Goal: Task Accomplishment & Management: Manage account settings

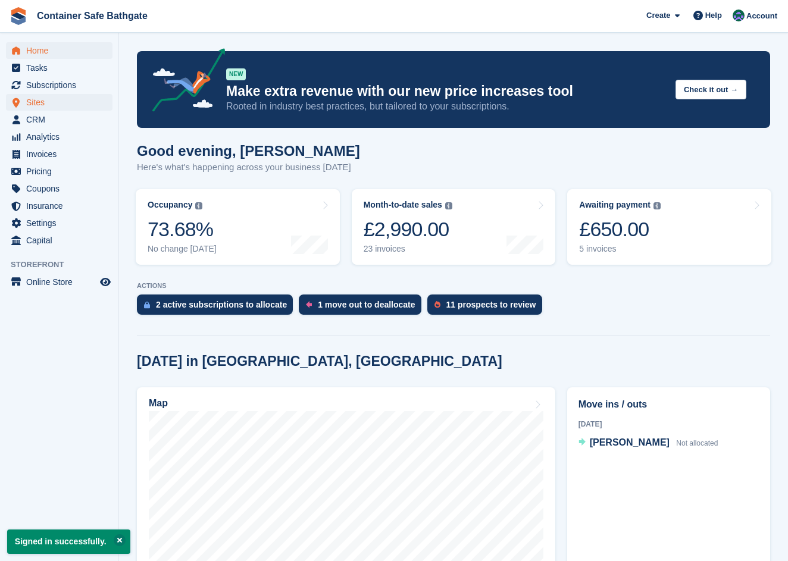
click at [68, 103] on span "Sites" at bounding box center [61, 102] width 71 height 17
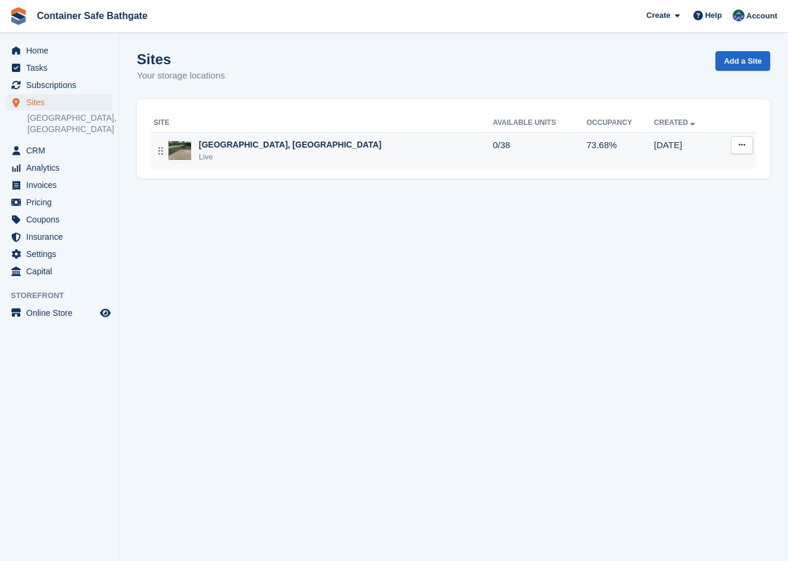
click at [267, 151] on div "Live" at bounding box center [290, 157] width 183 height 12
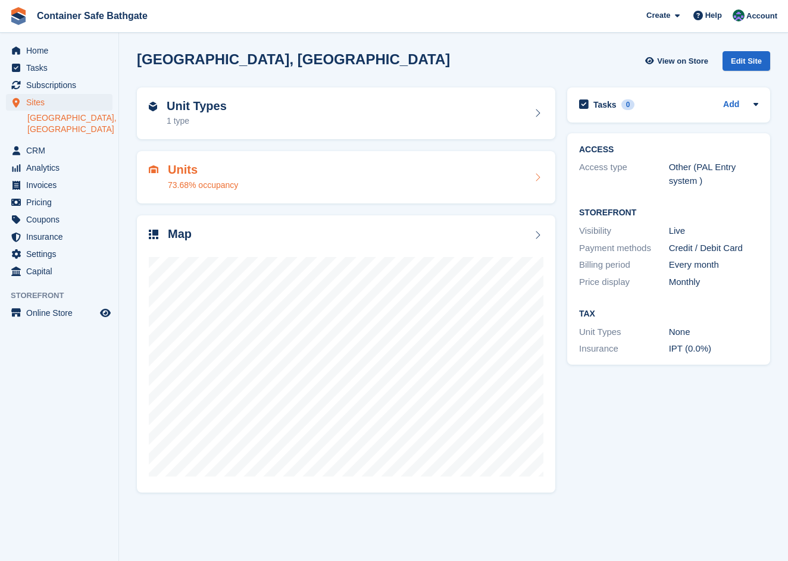
click at [182, 179] on div "73.68% occupancy" at bounding box center [203, 185] width 70 height 13
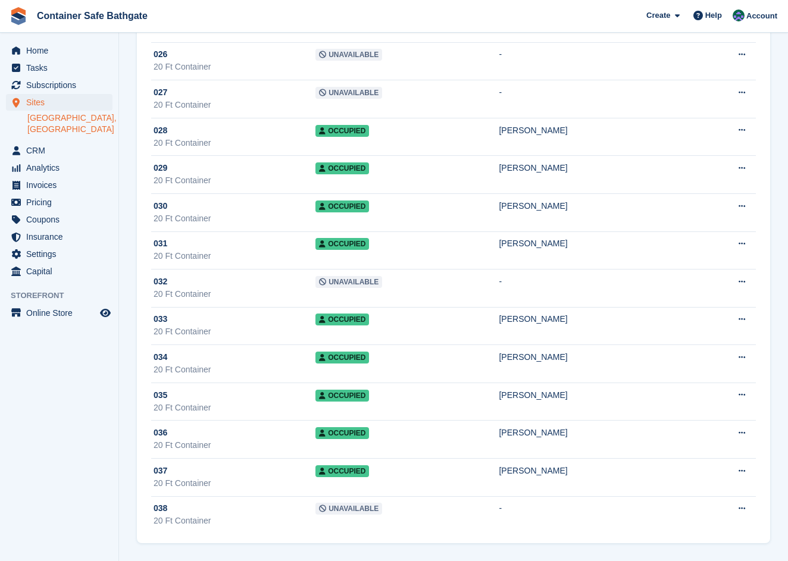
scroll to position [1054, 0]
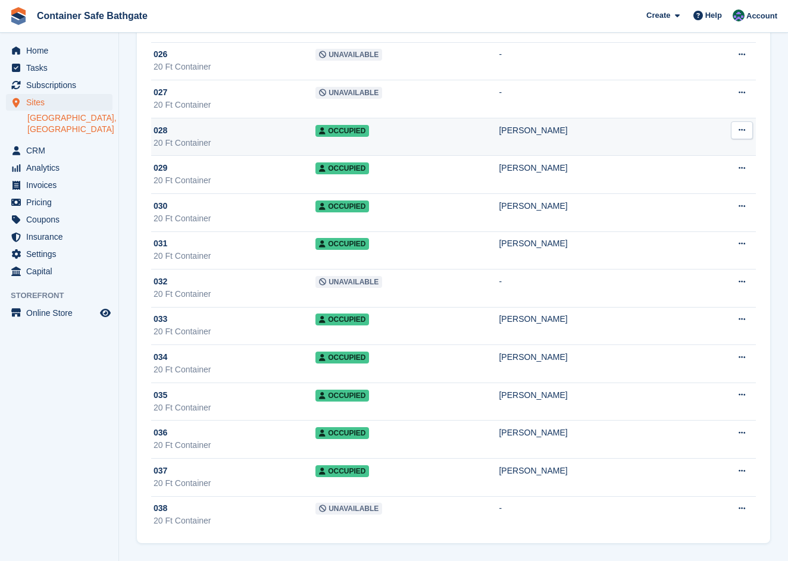
click at [739, 127] on icon at bounding box center [742, 130] width 7 height 8
click at [697, 156] on p "Edit unit" at bounding box center [696, 153] width 104 height 15
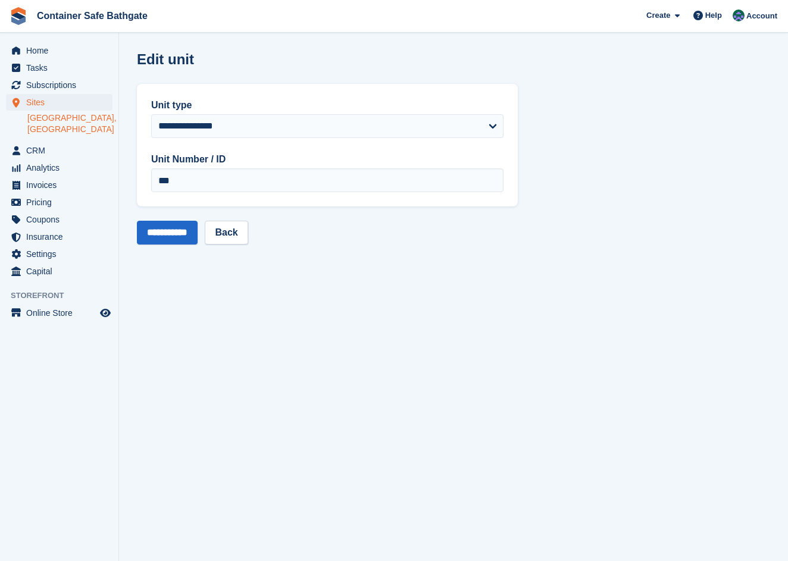
scroll to position [1054, 0]
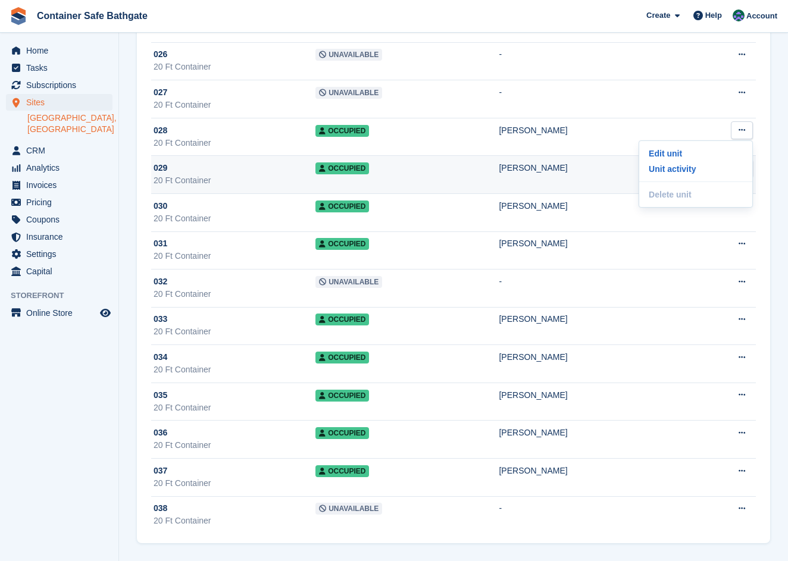
click at [169, 176] on div "20 Ft Container" at bounding box center [235, 180] width 162 height 13
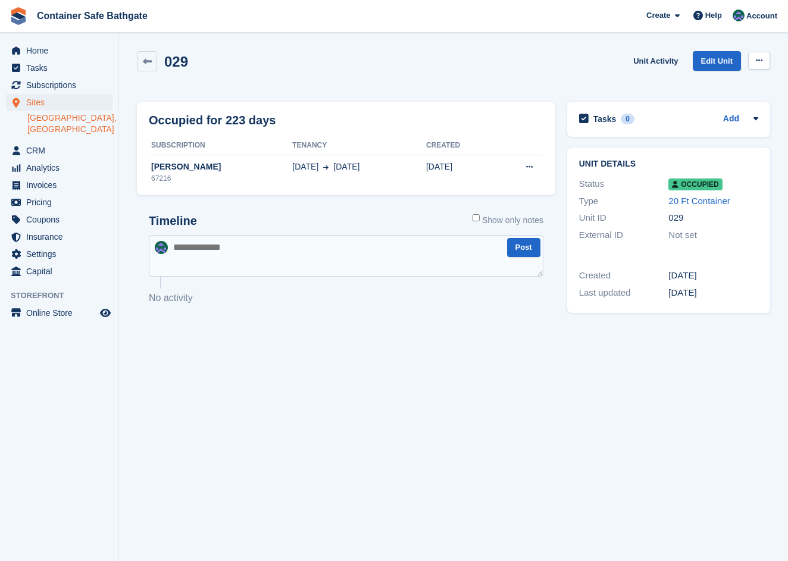
click at [758, 60] on icon at bounding box center [759, 61] width 7 height 8
click at [708, 120] on p "Deallocate" at bounding box center [713, 124] width 104 height 15
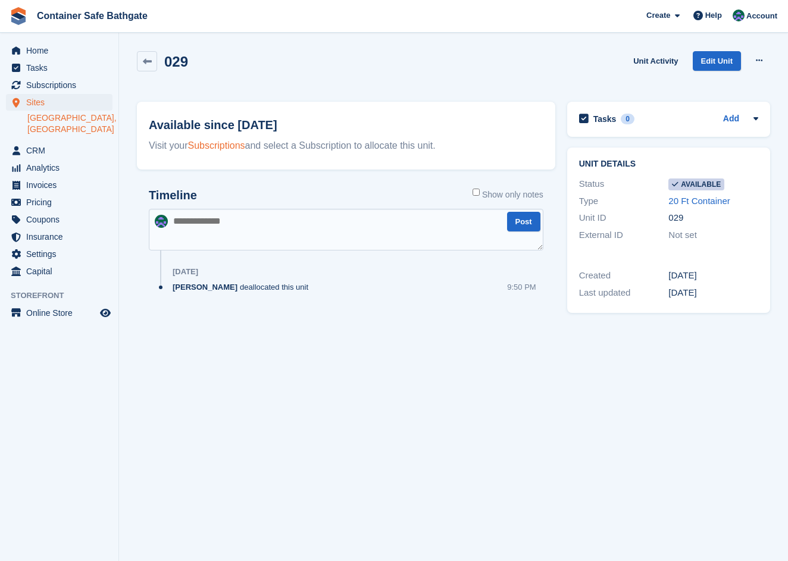
click at [213, 142] on link "Subscriptions" at bounding box center [216, 146] width 57 height 10
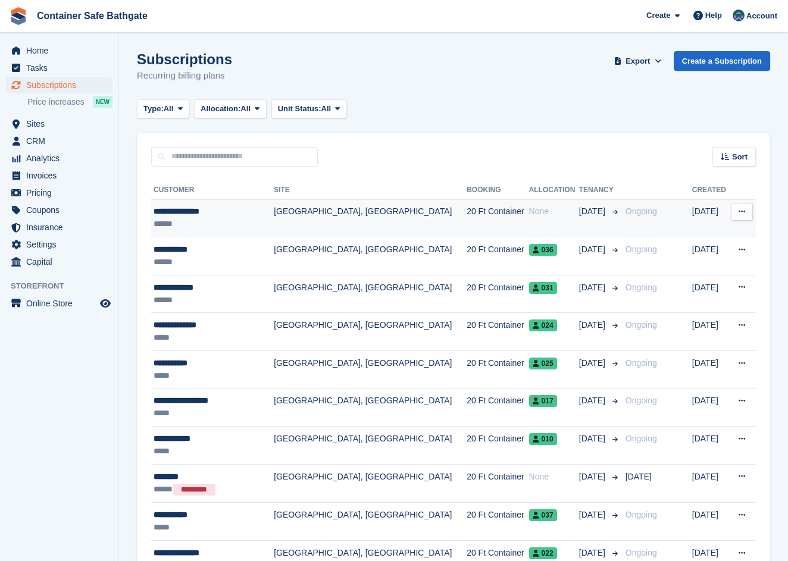
click at [302, 216] on td "[GEOGRAPHIC_DATA], [GEOGRAPHIC_DATA]" at bounding box center [370, 218] width 193 height 38
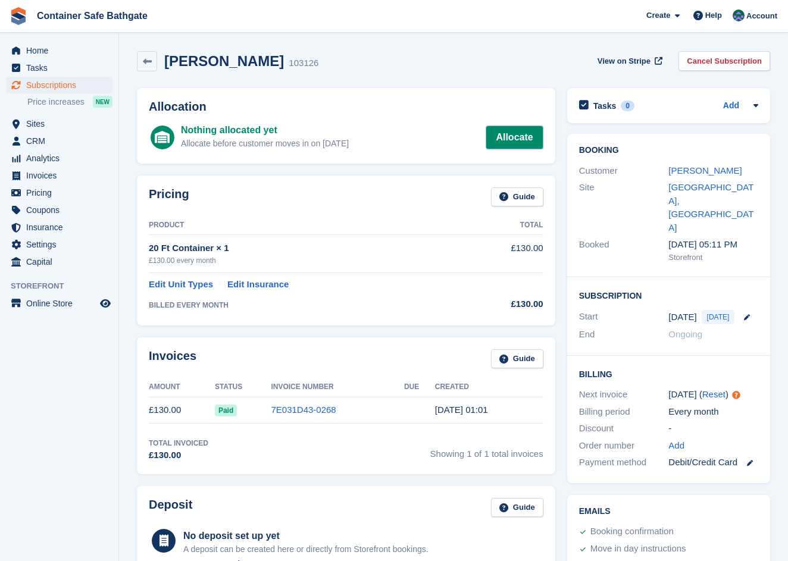
click at [498, 132] on link "Allocate" at bounding box center [514, 138] width 57 height 24
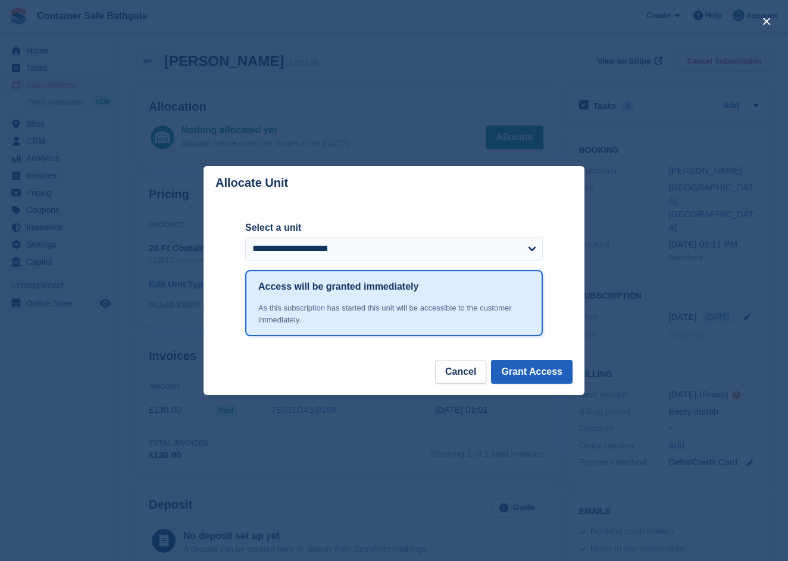
click at [521, 369] on button "Grant Access" at bounding box center [532, 372] width 82 height 24
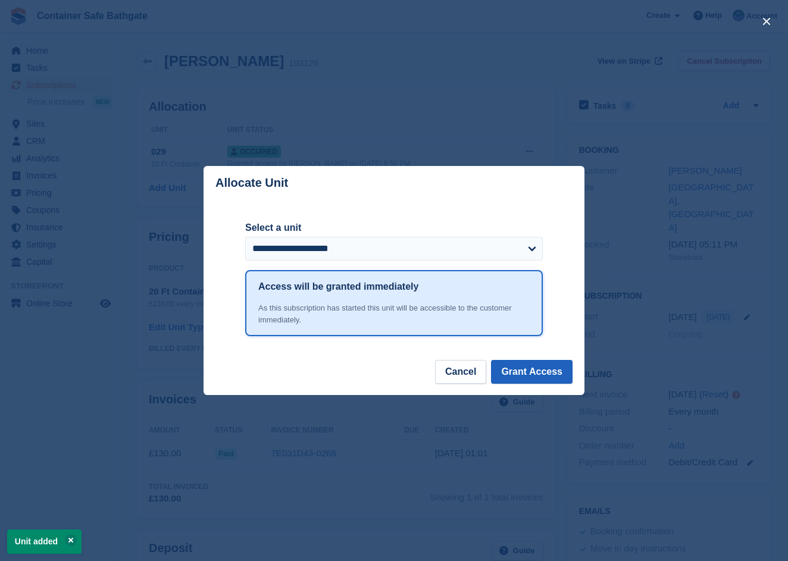
click at [528, 369] on button "Grant Access" at bounding box center [532, 372] width 82 height 24
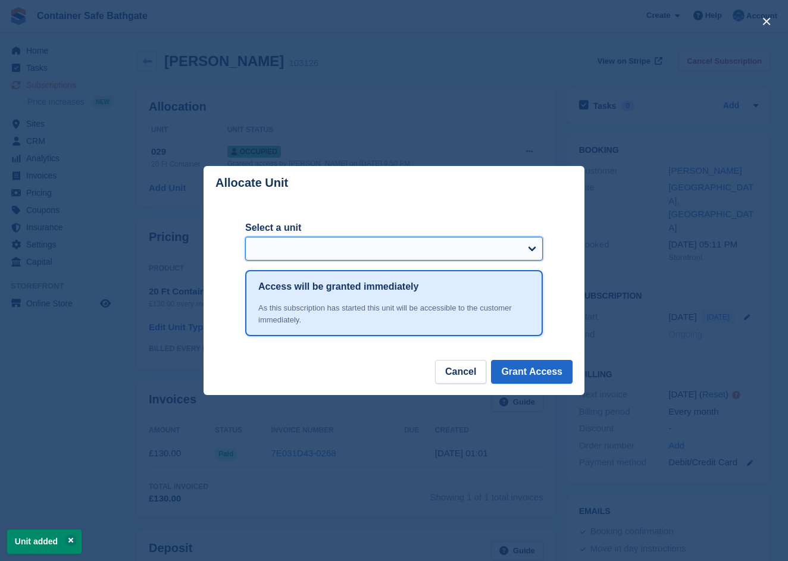
click at [514, 249] on select "Select a unit" at bounding box center [394, 249] width 298 height 24
click at [580, 117] on div "close" at bounding box center [394, 280] width 788 height 561
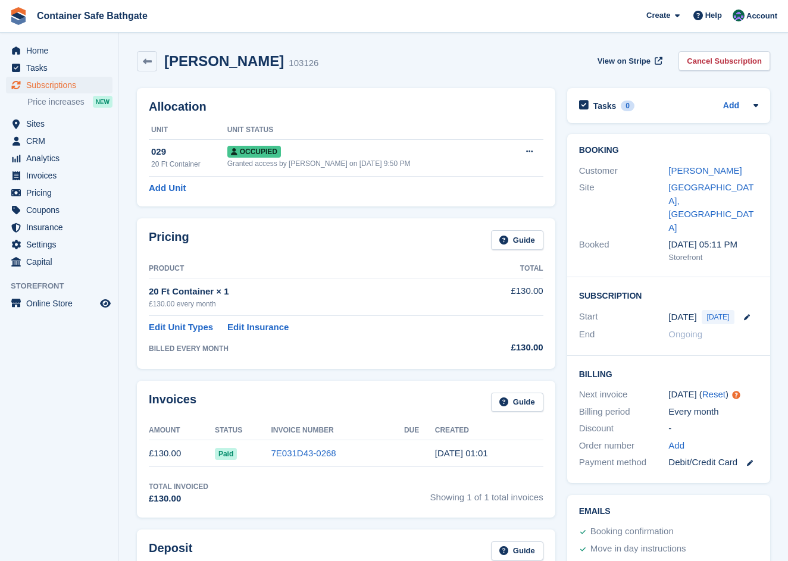
click at [60, 82] on span "Subscriptions" at bounding box center [61, 85] width 71 height 17
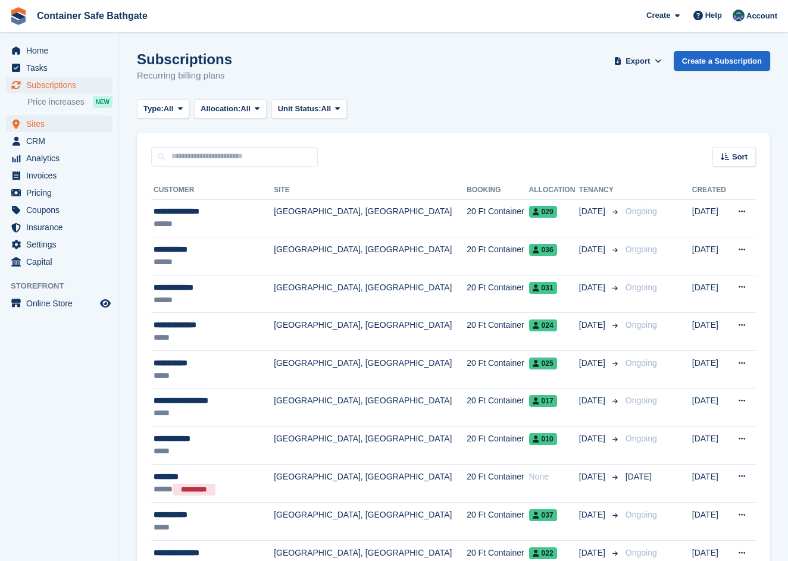
click at [42, 122] on span "Sites" at bounding box center [61, 123] width 71 height 17
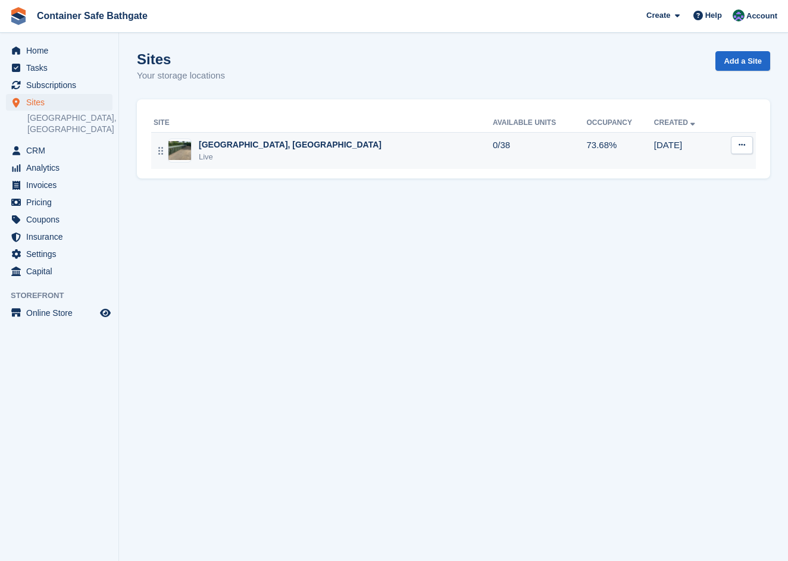
click at [320, 149] on div "[GEOGRAPHIC_DATA], [GEOGRAPHIC_DATA]" at bounding box center [290, 145] width 183 height 13
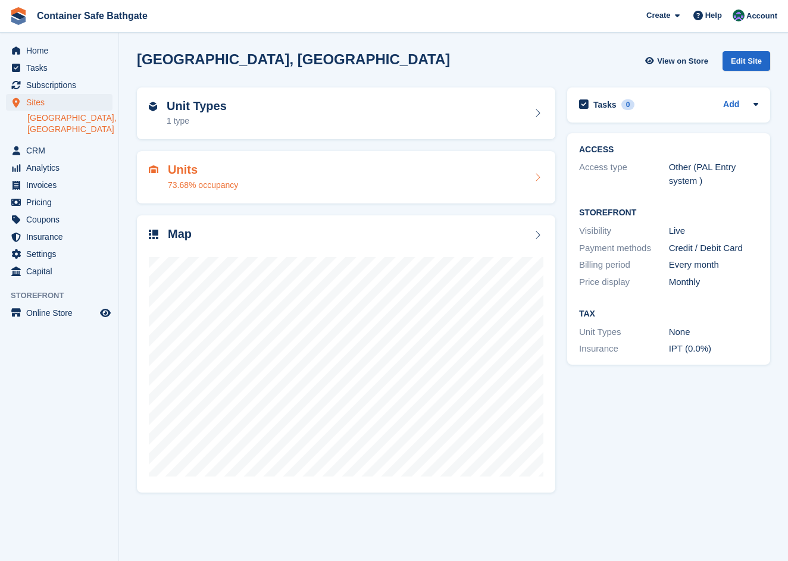
click at [307, 171] on div "Units 73.68% occupancy" at bounding box center [346, 177] width 395 height 29
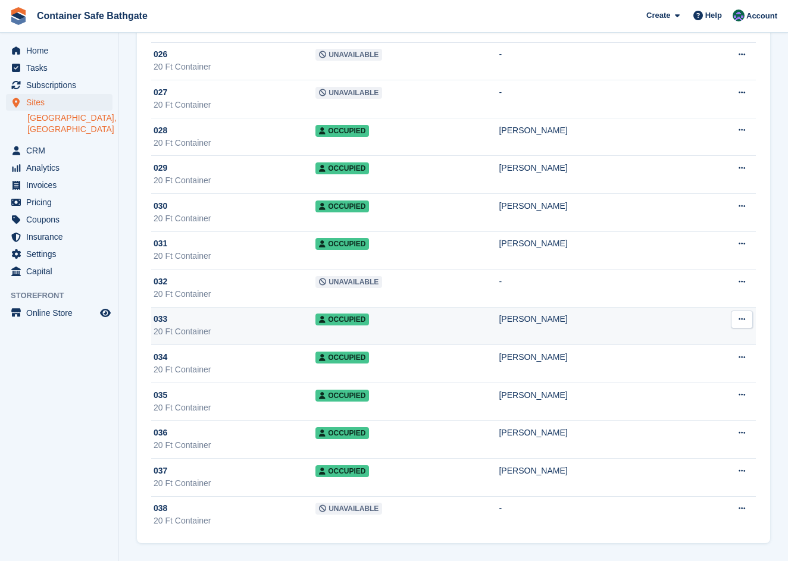
scroll to position [1054, 0]
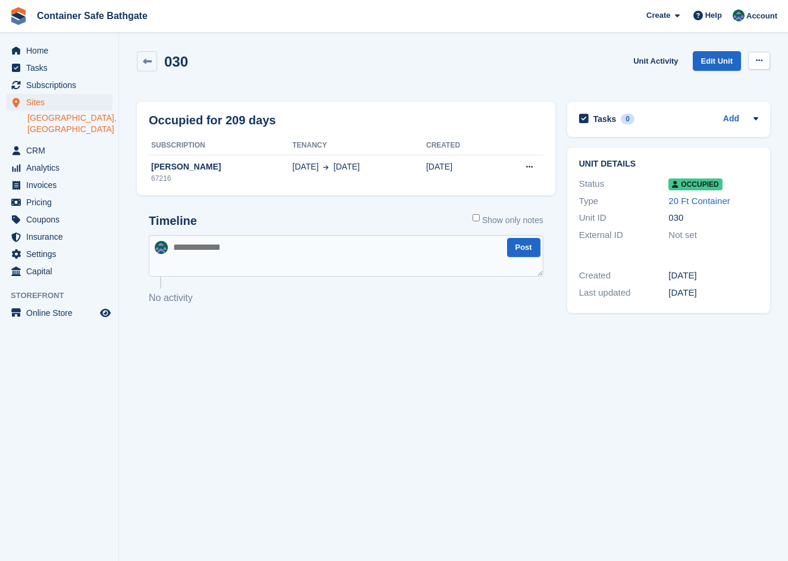
click at [761, 60] on icon at bounding box center [759, 61] width 7 height 8
click at [710, 123] on p "Deallocate" at bounding box center [713, 124] width 104 height 15
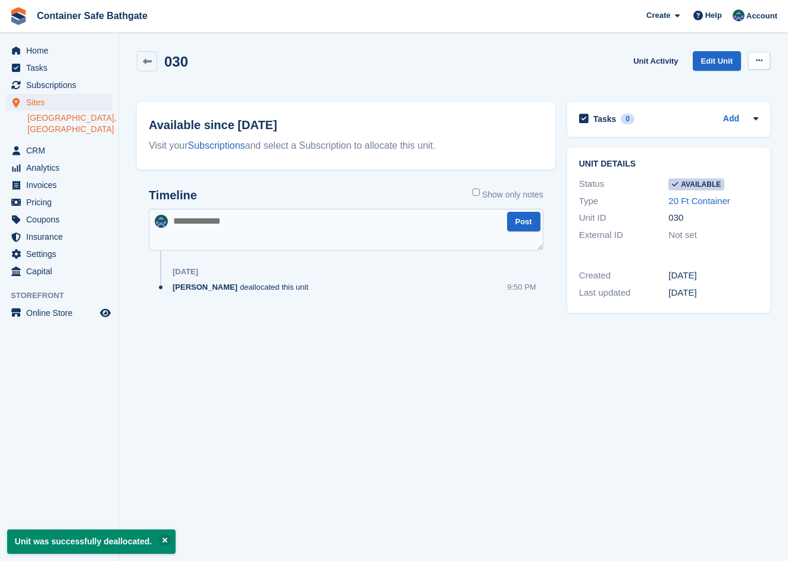
click at [753, 64] on button at bounding box center [759, 61] width 22 height 18
click at [721, 83] on p "Make unavailable" at bounding box center [713, 83] width 104 height 15
